Goal: Find specific page/section: Find specific page/section

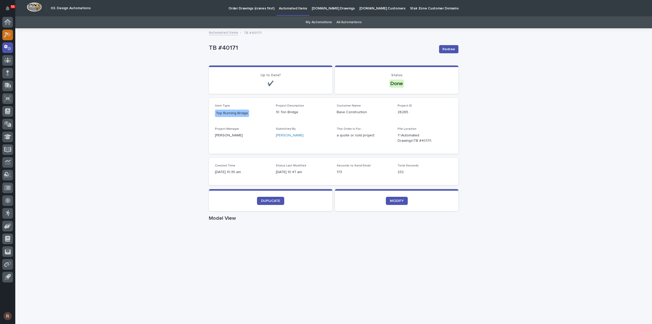
click at [7, 36] on icon at bounding box center [9, 34] width 4 height 5
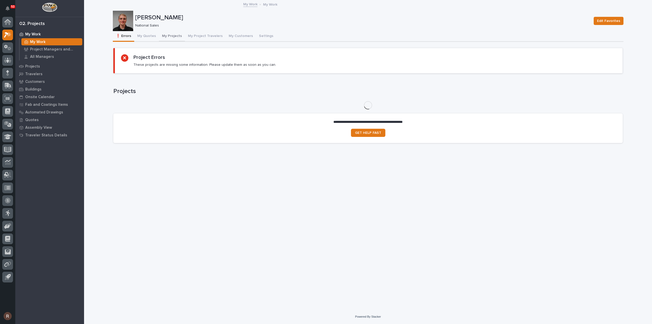
click at [174, 35] on button "My Projects" at bounding box center [172, 36] width 26 height 11
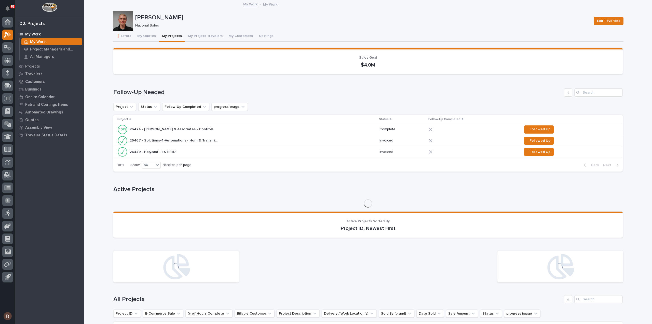
scroll to position [185, 0]
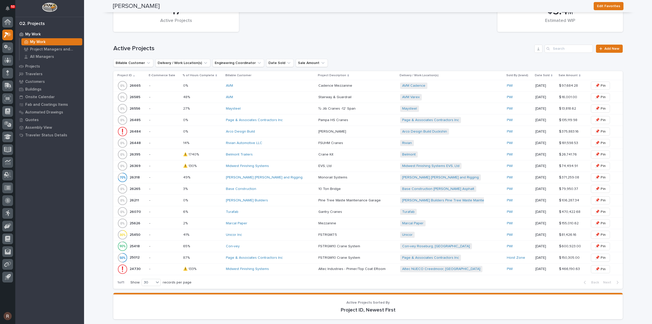
click at [279, 166] on div "Midwest Finishing Systems" at bounding box center [270, 166] width 88 height 4
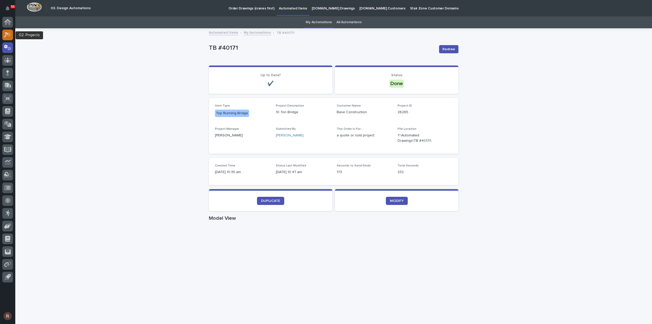
click at [11, 36] on icon at bounding box center [7, 35] width 7 height 6
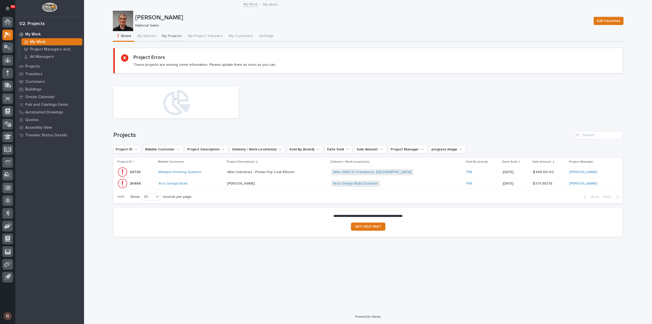
click at [174, 38] on button "My Projects" at bounding box center [172, 36] width 26 height 11
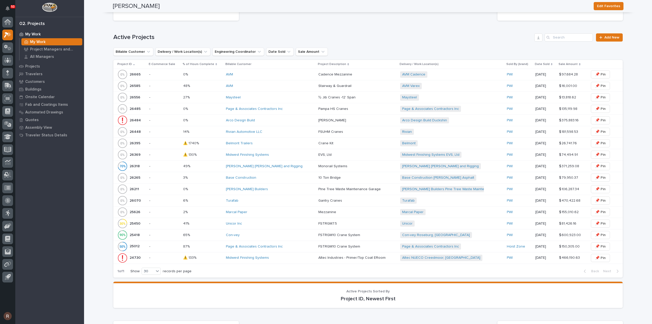
scroll to position [204, 0]
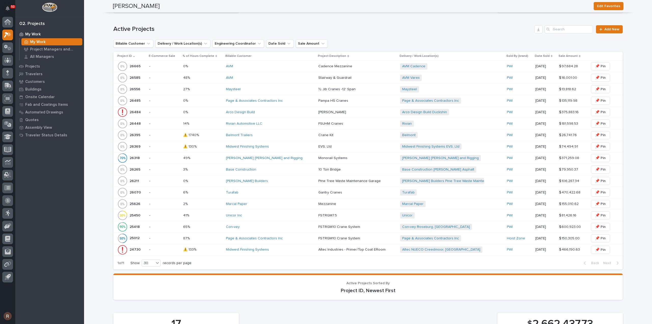
click at [279, 143] on div "Midwest Finishing Systems" at bounding box center [270, 146] width 88 height 8
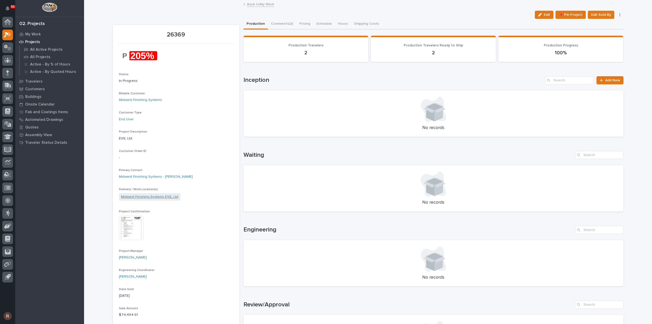
click at [147, 199] on link "Midwest Finishing Systems EVS, Ltd" at bounding box center [149, 196] width 57 height 5
